Goal: Task Accomplishment & Management: Manage account settings

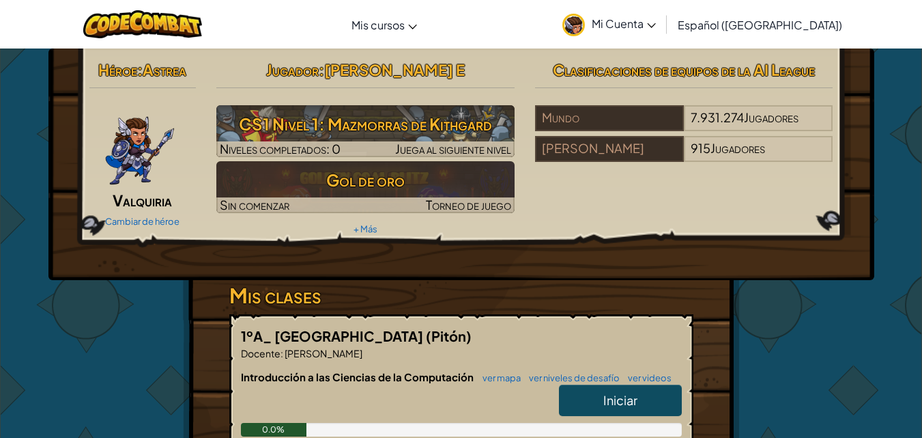
click at [644, 24] on font "Mi Cuenta" at bounding box center [618, 23] width 52 height 14
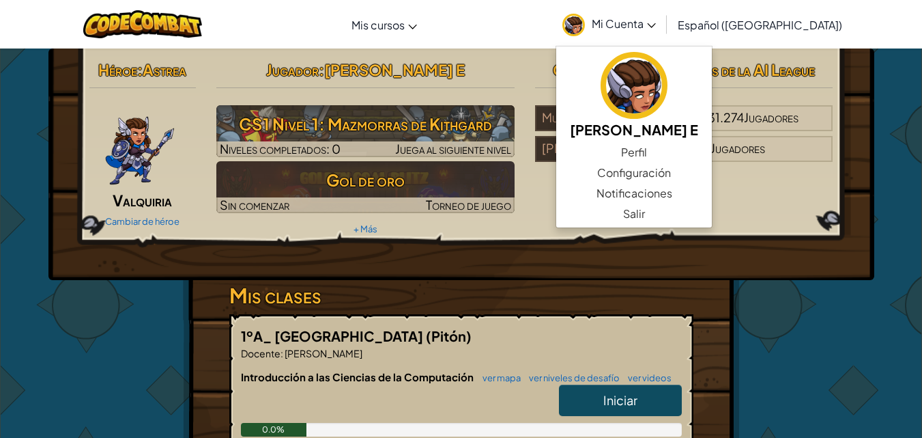
click at [772, 322] on div "Héroe : Astrea Valquiria Cambiar de héroe Jugador : [PERSON_NAME] E CS1 Nivel 1…" at bounding box center [461, 357] width 799 height 618
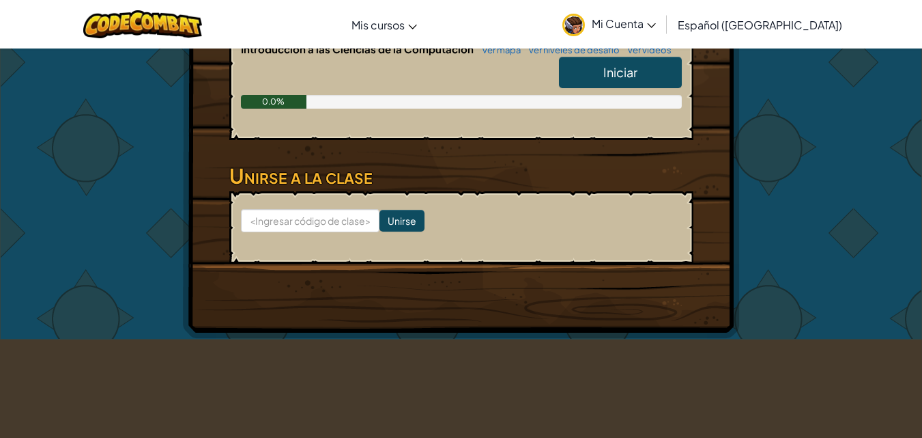
scroll to position [382, 0]
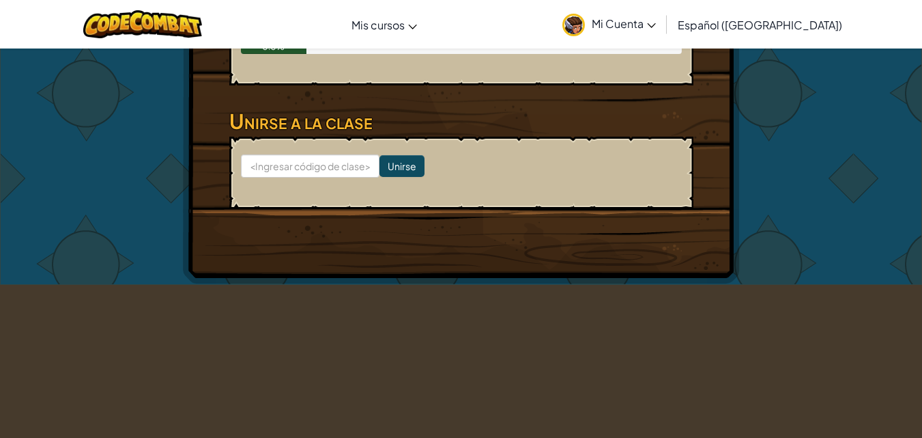
drag, startPoint x: 921, startPoint y: 184, endPoint x: 922, endPoint y: 154, distance: 30.1
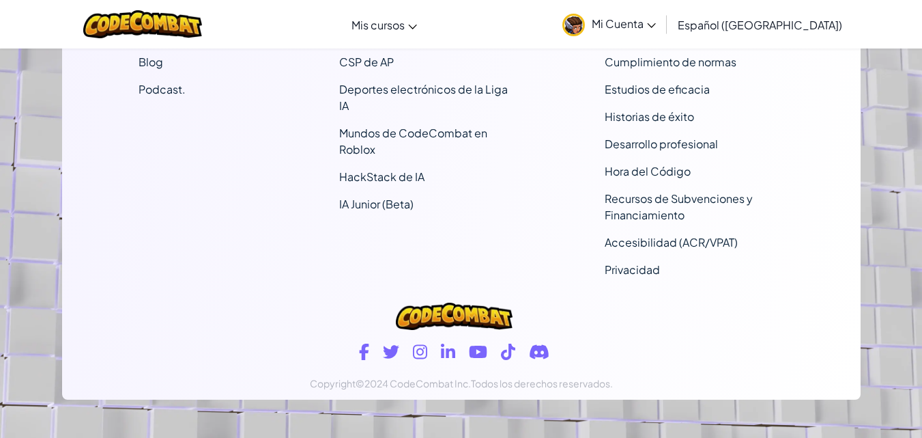
scroll to position [985, 0]
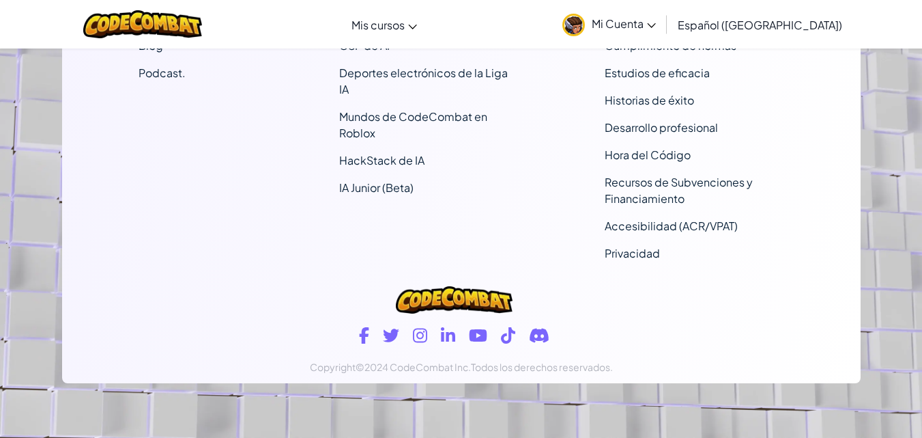
drag, startPoint x: 919, startPoint y: 345, endPoint x: 929, endPoint y: 312, distance: 35.0
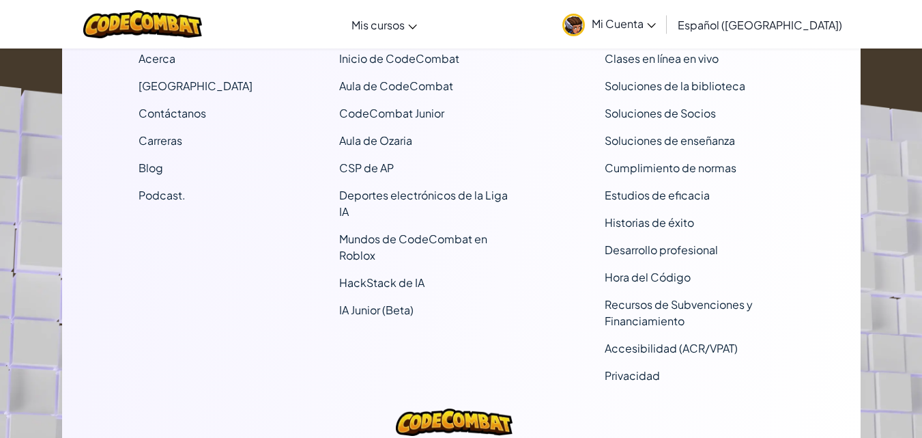
scroll to position [0, 0]
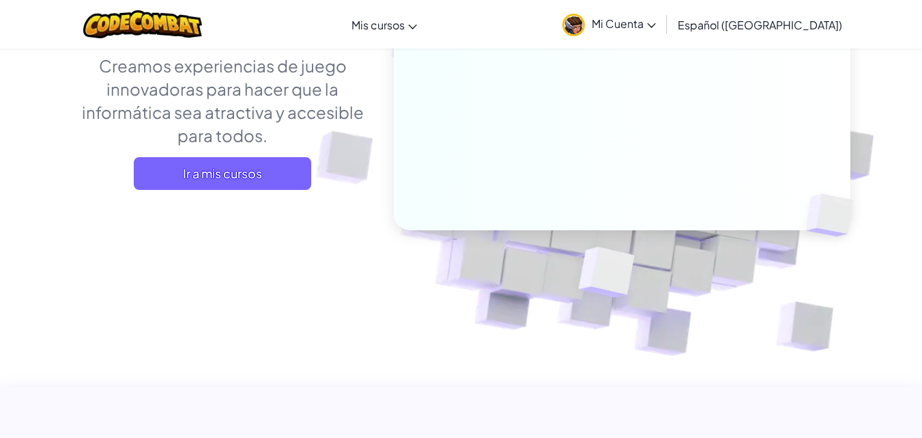
scroll to position [230, 0]
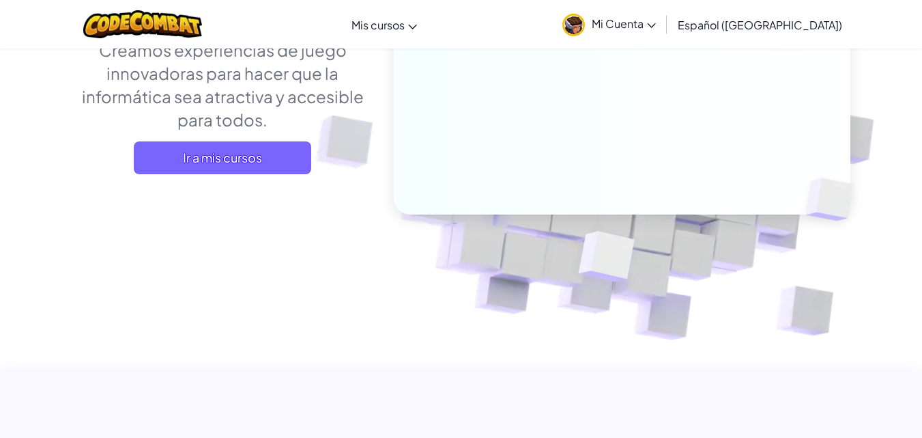
click at [645, 15] on link "Mi Cuenta" at bounding box center [609, 24] width 107 height 43
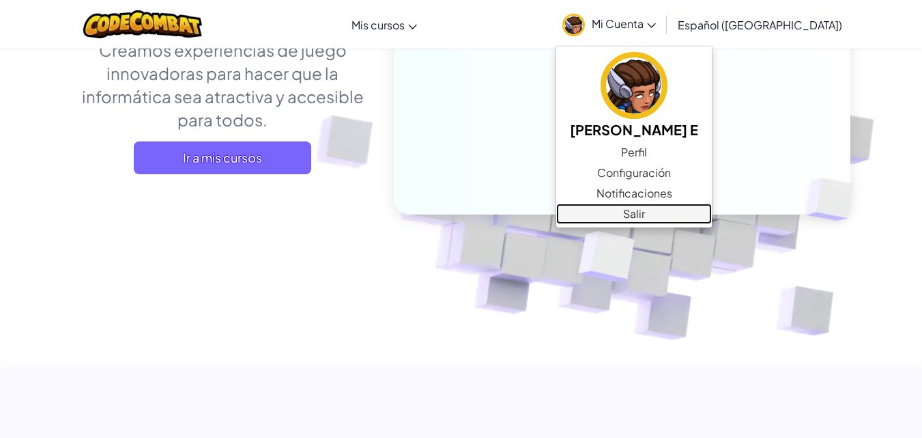
click at [634, 218] on link "Salir" at bounding box center [634, 213] width 156 height 20
